Goal: Use online tool/utility: Utilize a website feature to perform a specific function

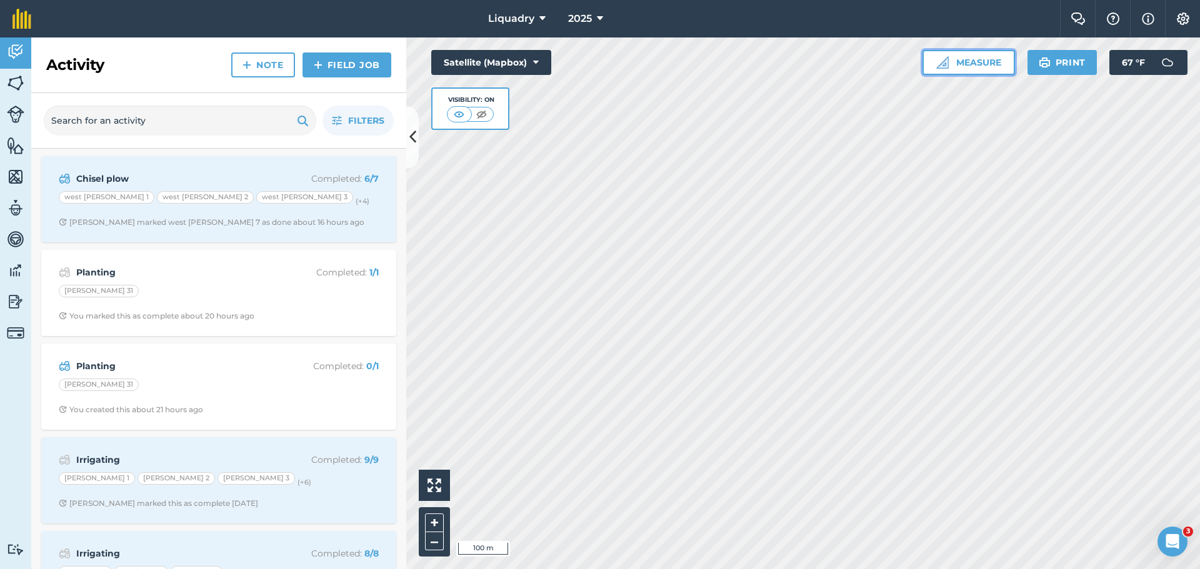
click at [967, 61] on button "Measure" at bounding box center [968, 62] width 92 height 25
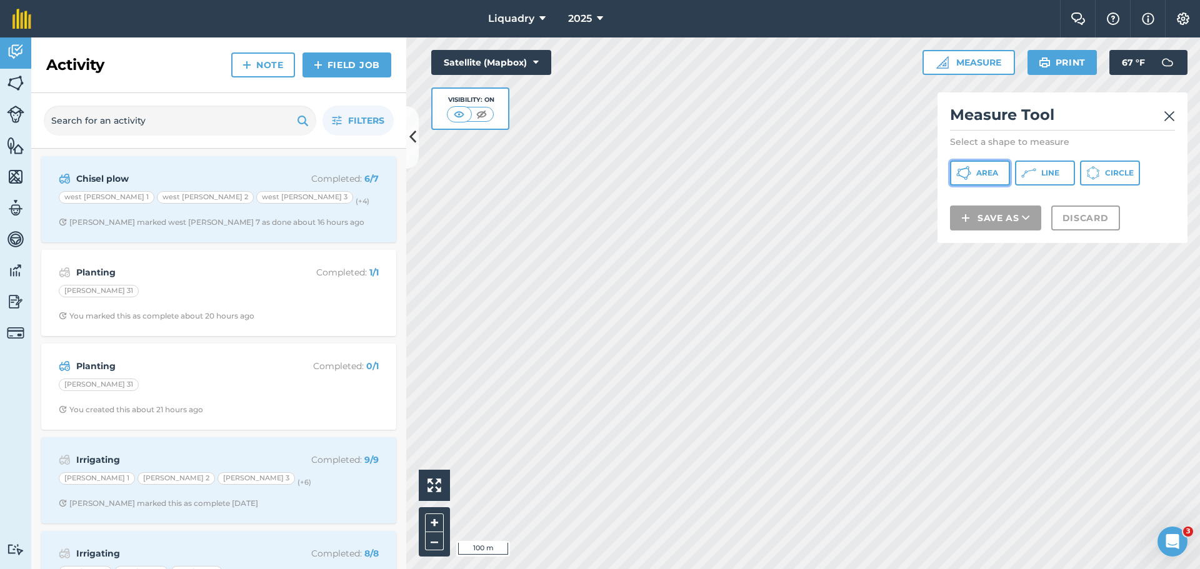
click at [986, 175] on span "Area" at bounding box center [987, 173] width 22 height 10
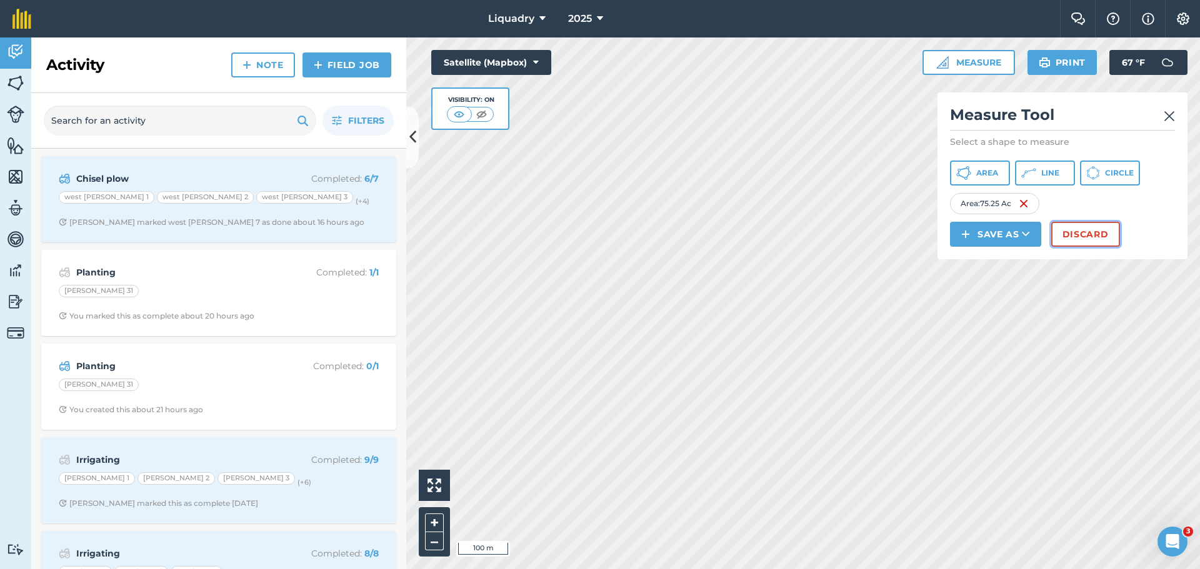
click at [1086, 231] on button "Discard" at bounding box center [1085, 234] width 69 height 25
